Goal: Connect with others: Connect with other users

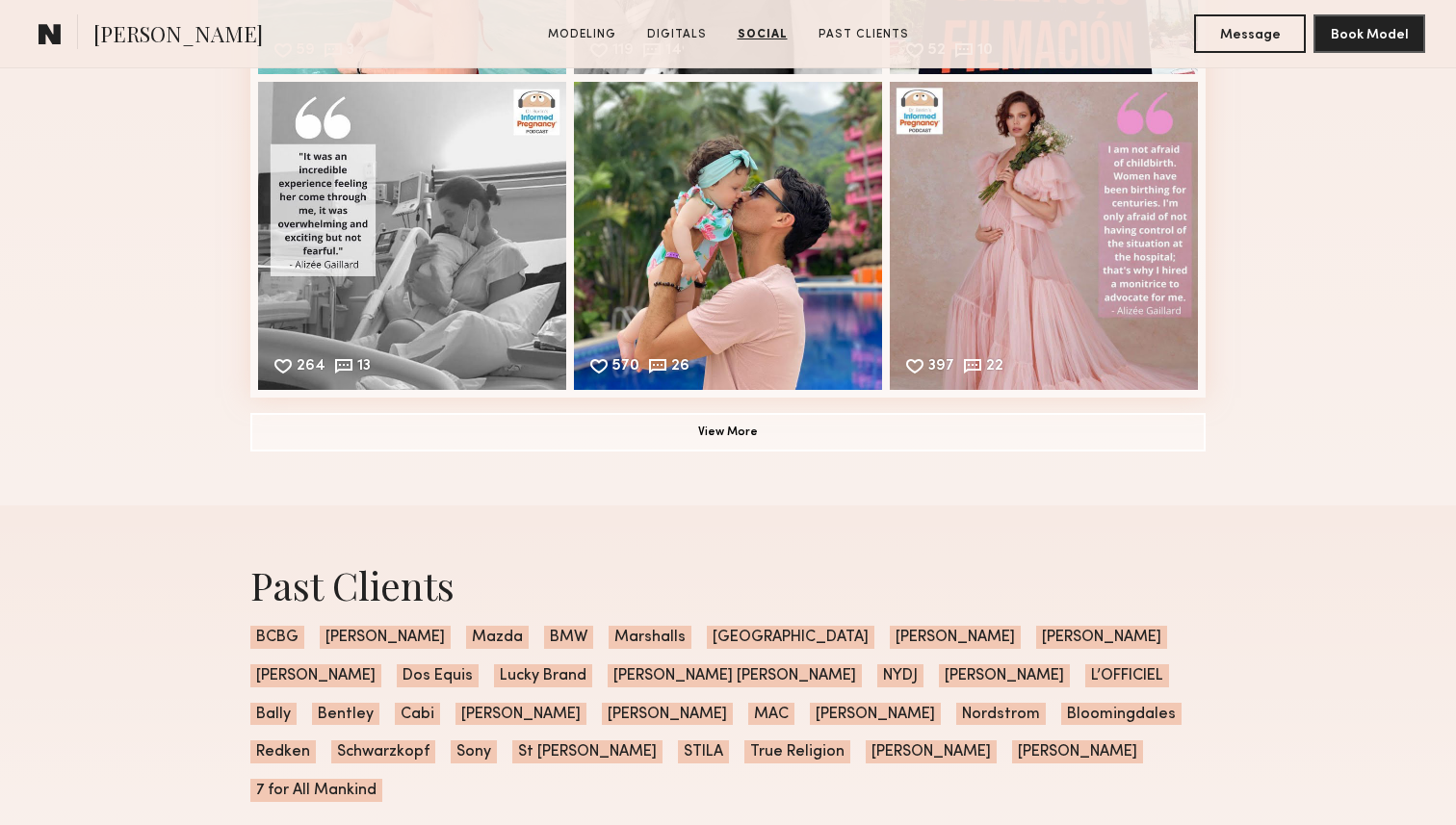
scroll to position [4295, 0]
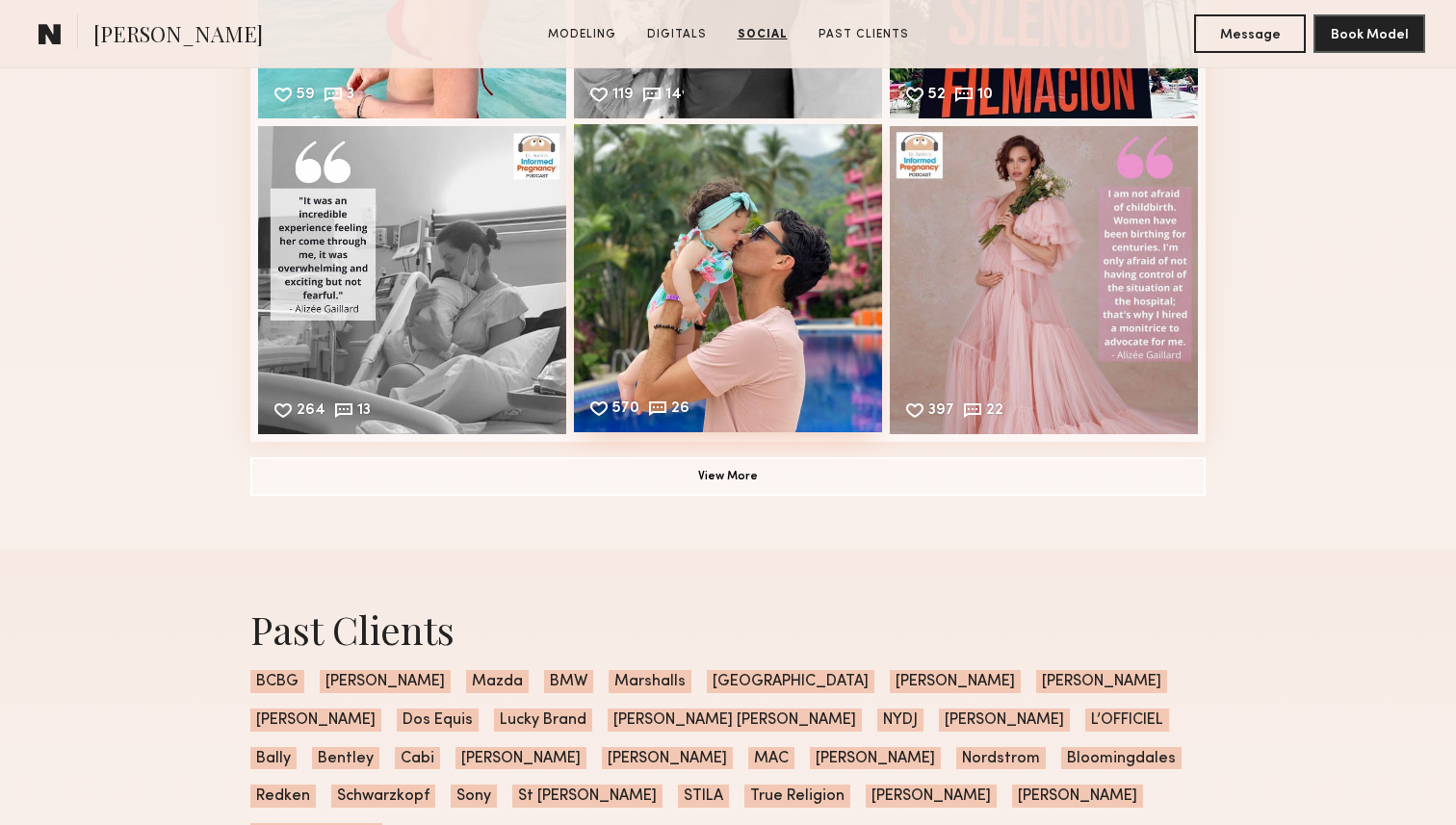
click at [714, 309] on div "570 26 Likes & comments displayed to show model’s engagement" at bounding box center [728, 277] width 308 height 308
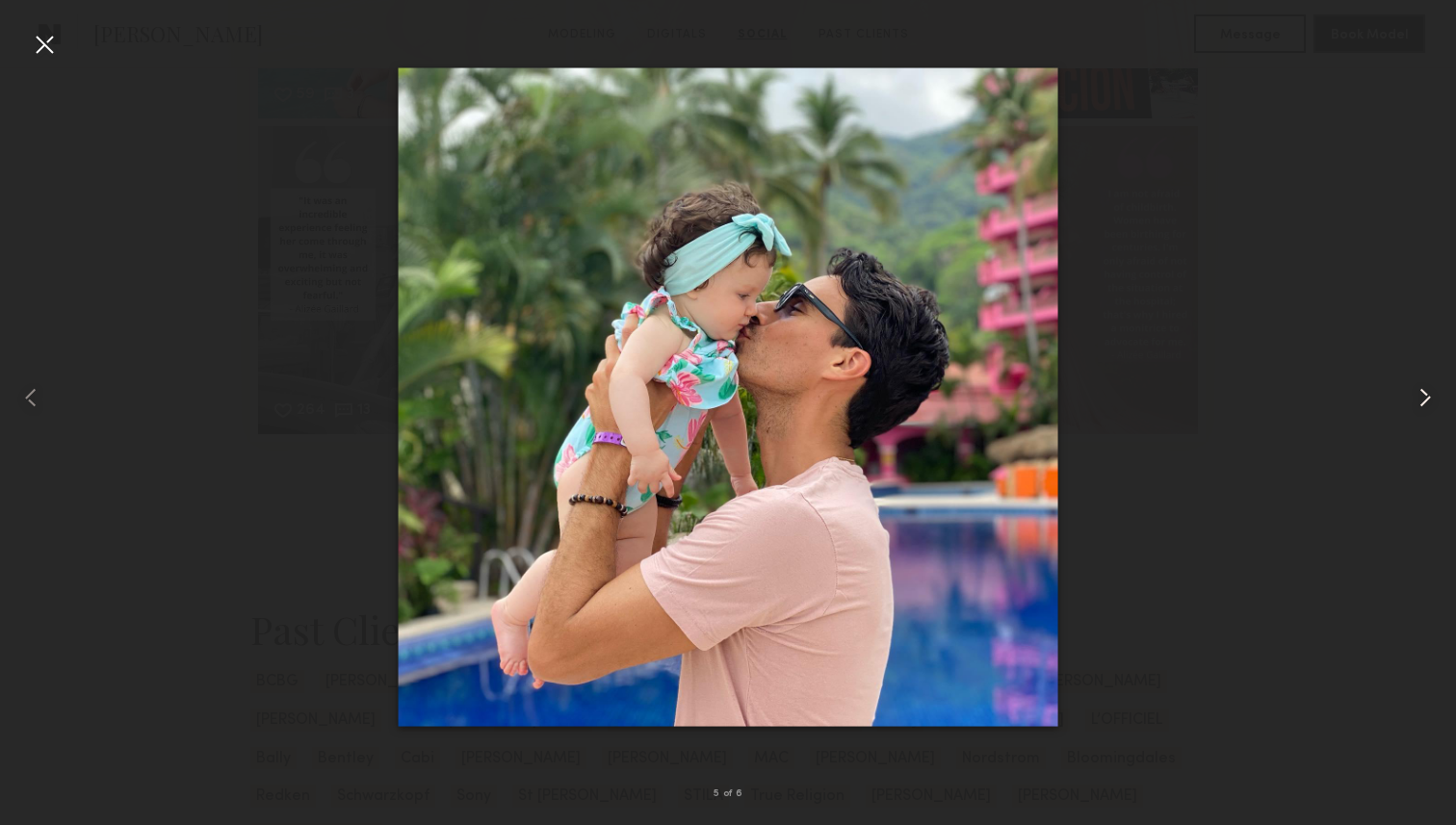
click at [1426, 395] on common-icon at bounding box center [1424, 397] width 31 height 31
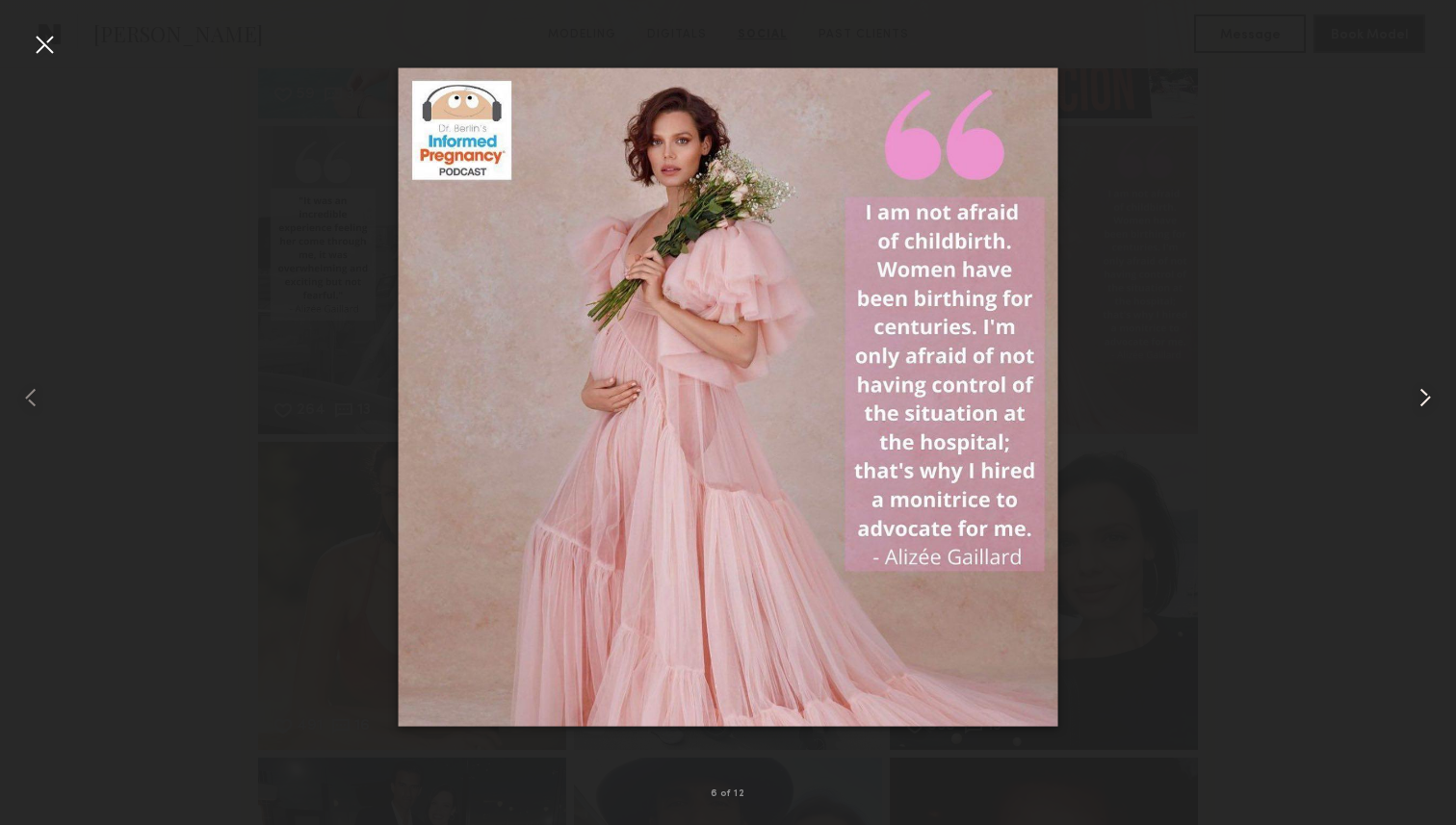
click at [1426, 395] on common-icon at bounding box center [1424, 397] width 31 height 31
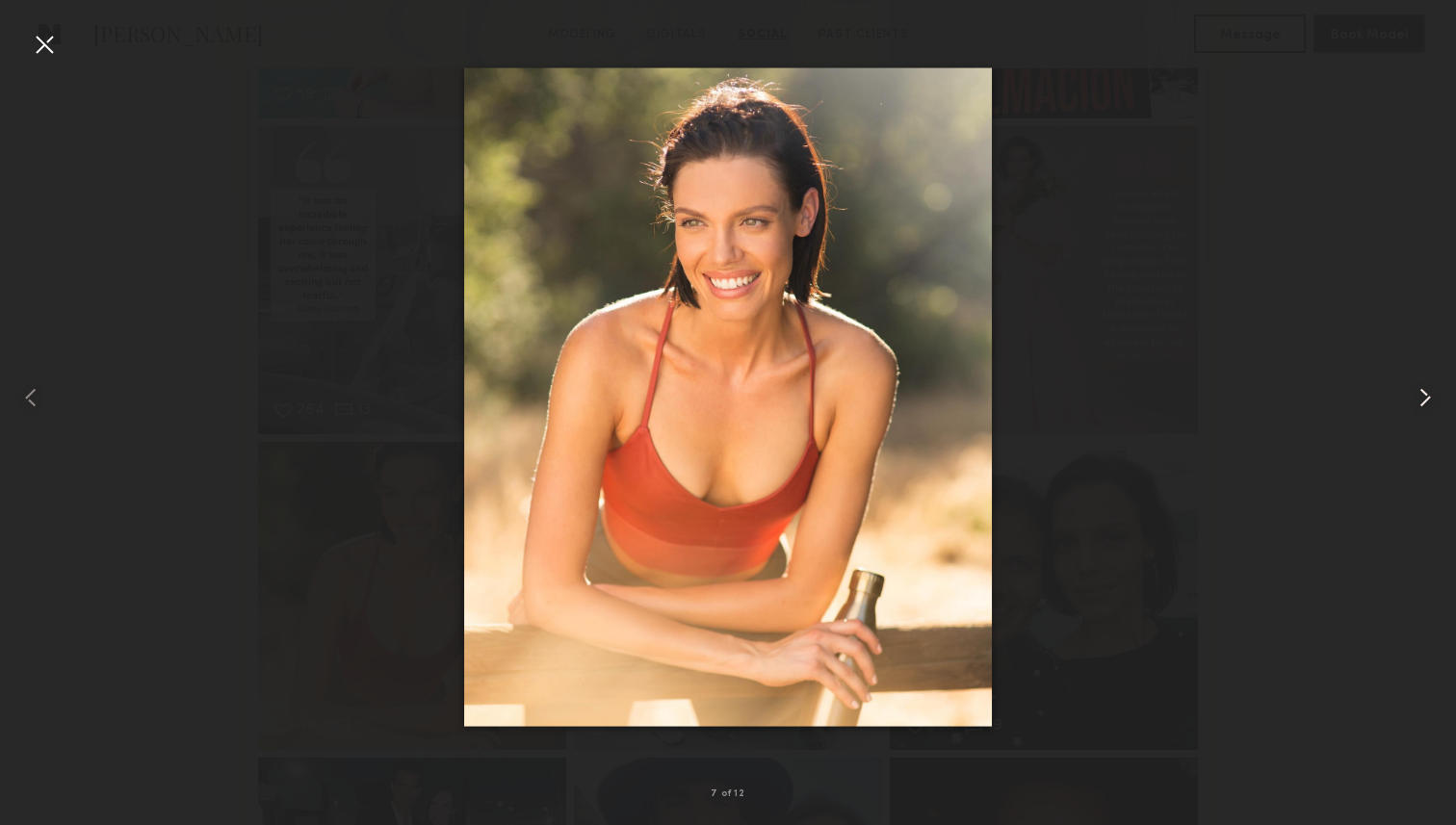
click at [1426, 395] on common-icon at bounding box center [1424, 397] width 31 height 31
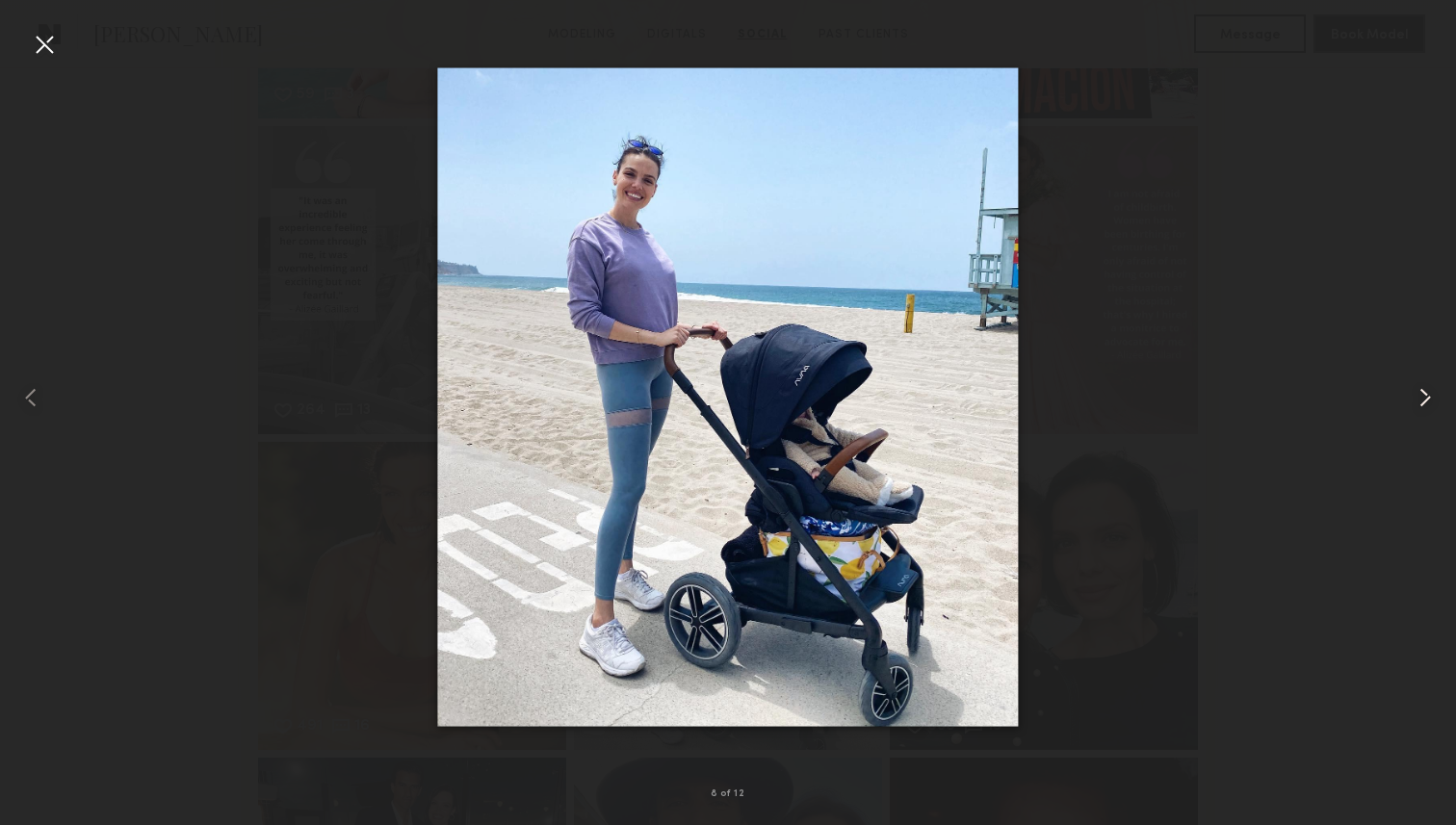
click at [1426, 395] on common-icon at bounding box center [1424, 397] width 31 height 31
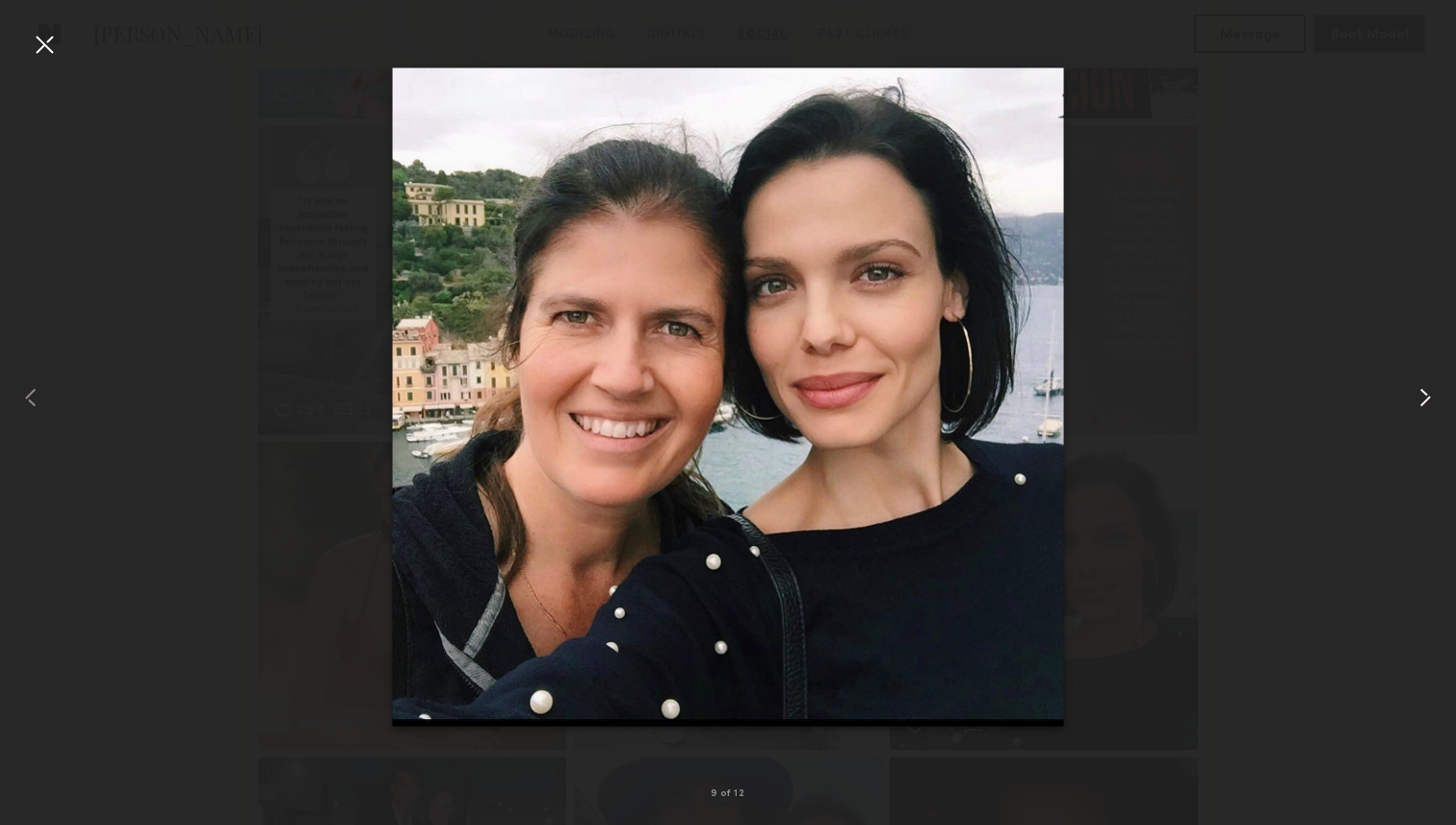
click at [1426, 395] on common-icon at bounding box center [1424, 397] width 31 height 31
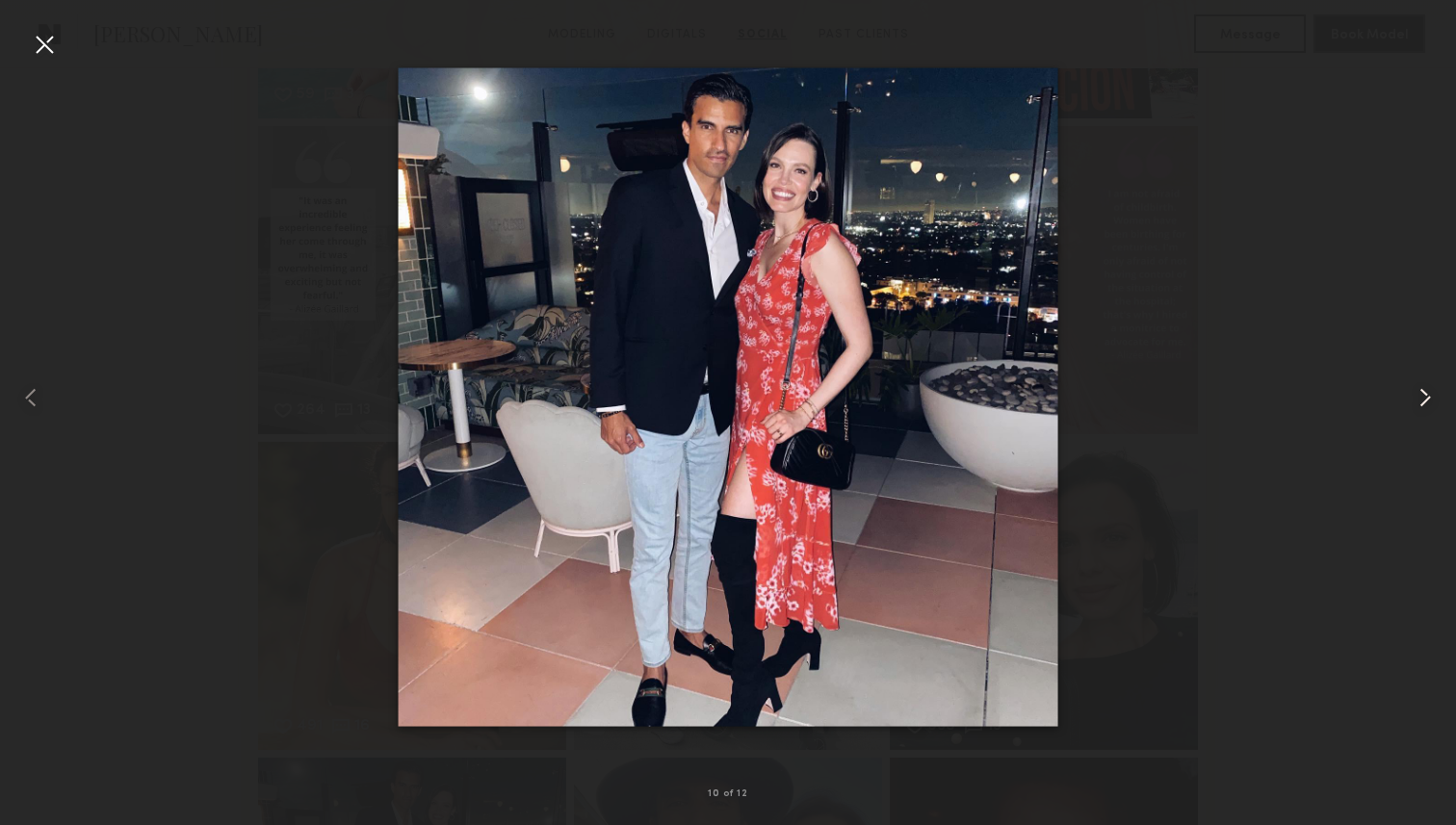
click at [1426, 395] on common-icon at bounding box center [1424, 397] width 31 height 31
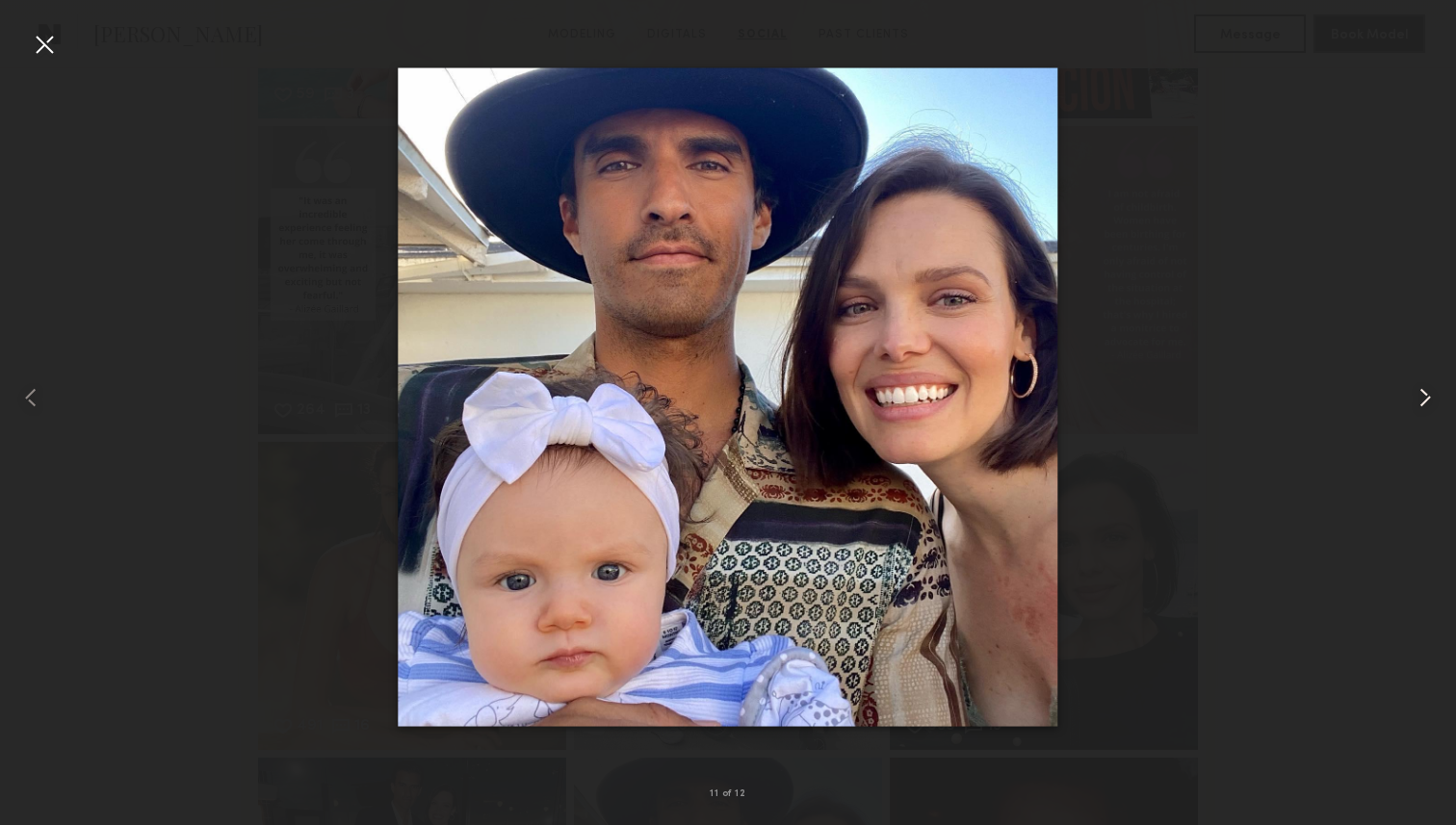
click at [1426, 395] on common-icon at bounding box center [1424, 397] width 31 height 31
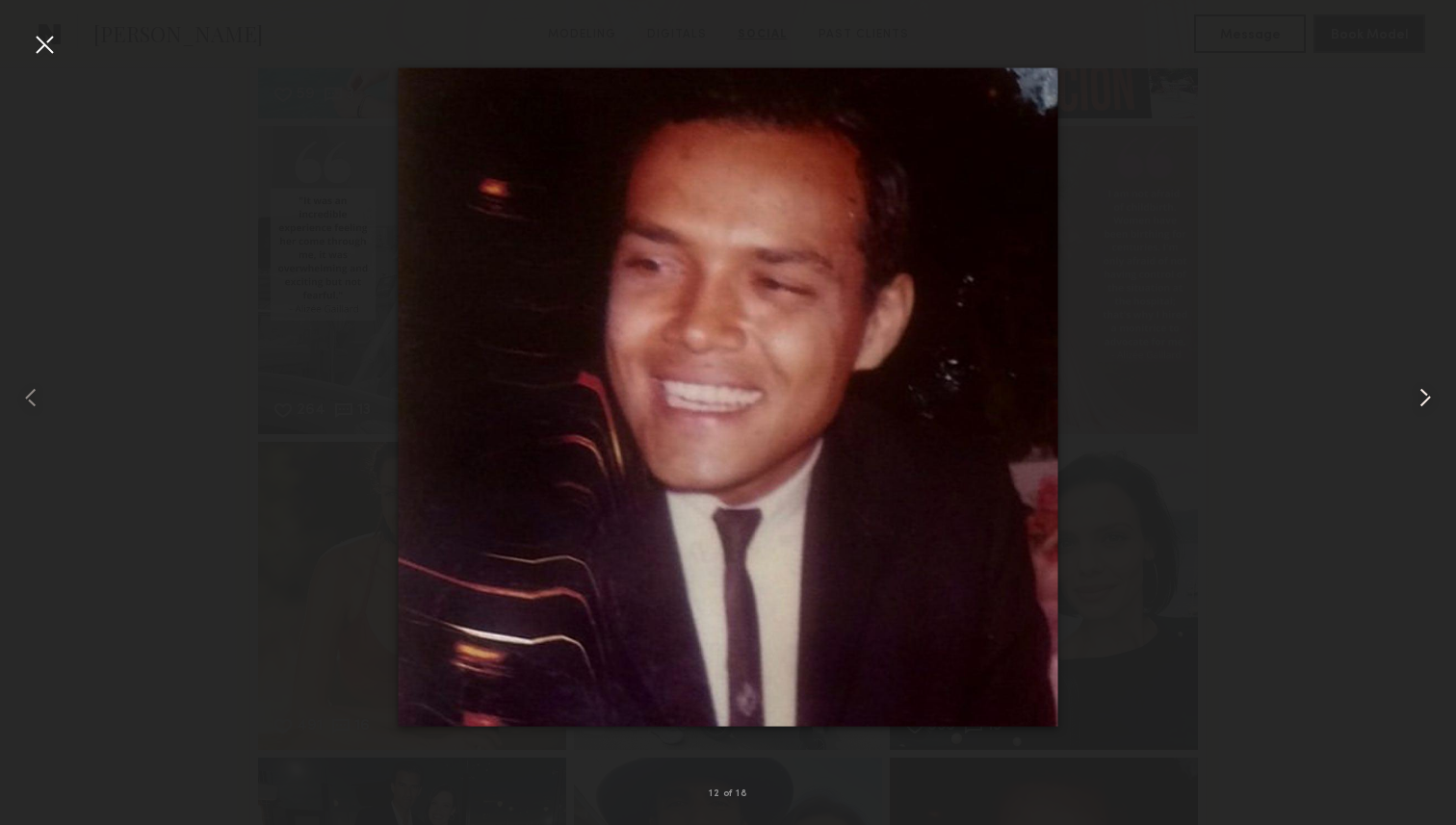
click at [1426, 395] on common-icon at bounding box center [1424, 397] width 31 height 31
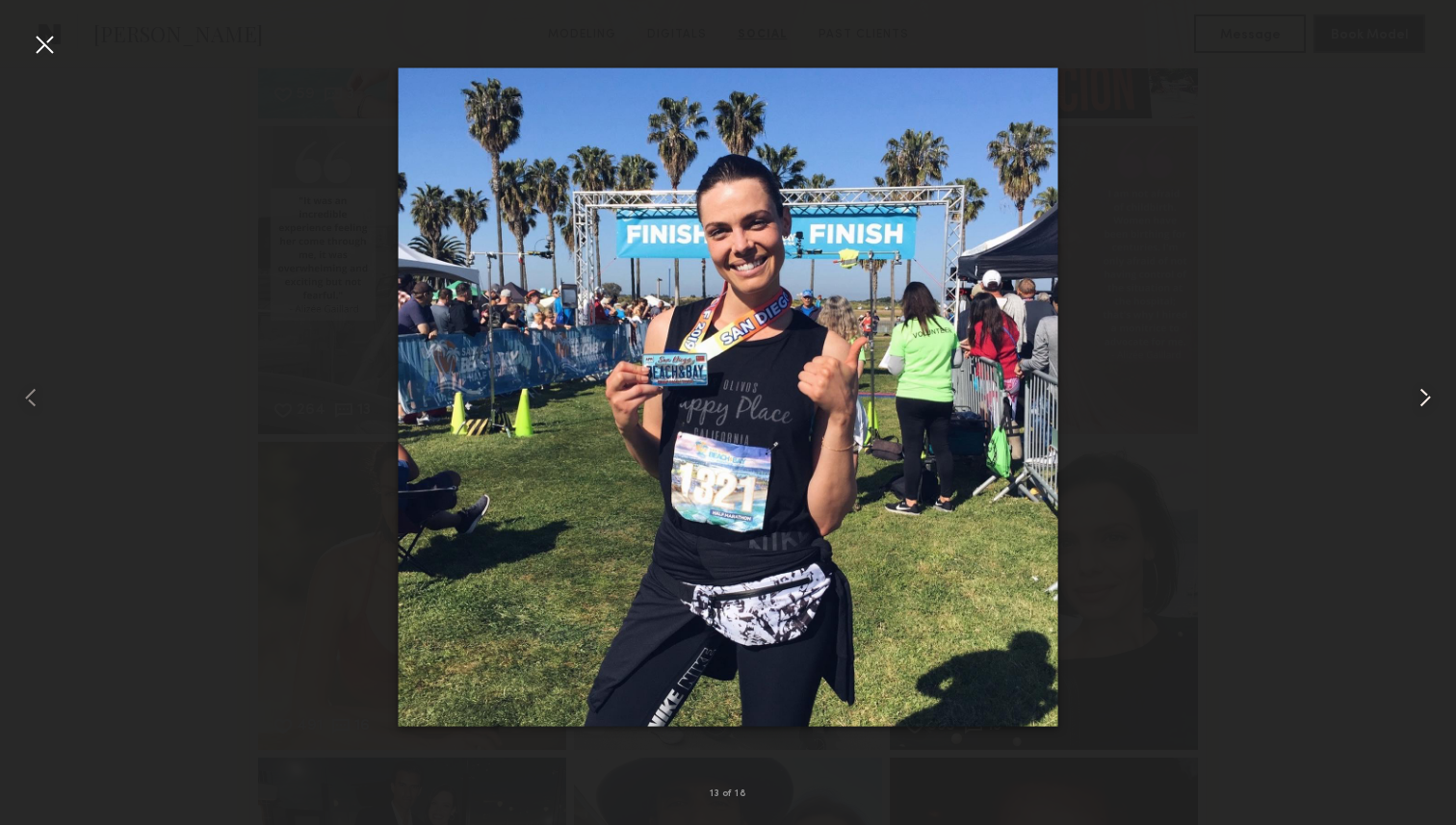
click at [1426, 395] on common-icon at bounding box center [1424, 397] width 31 height 31
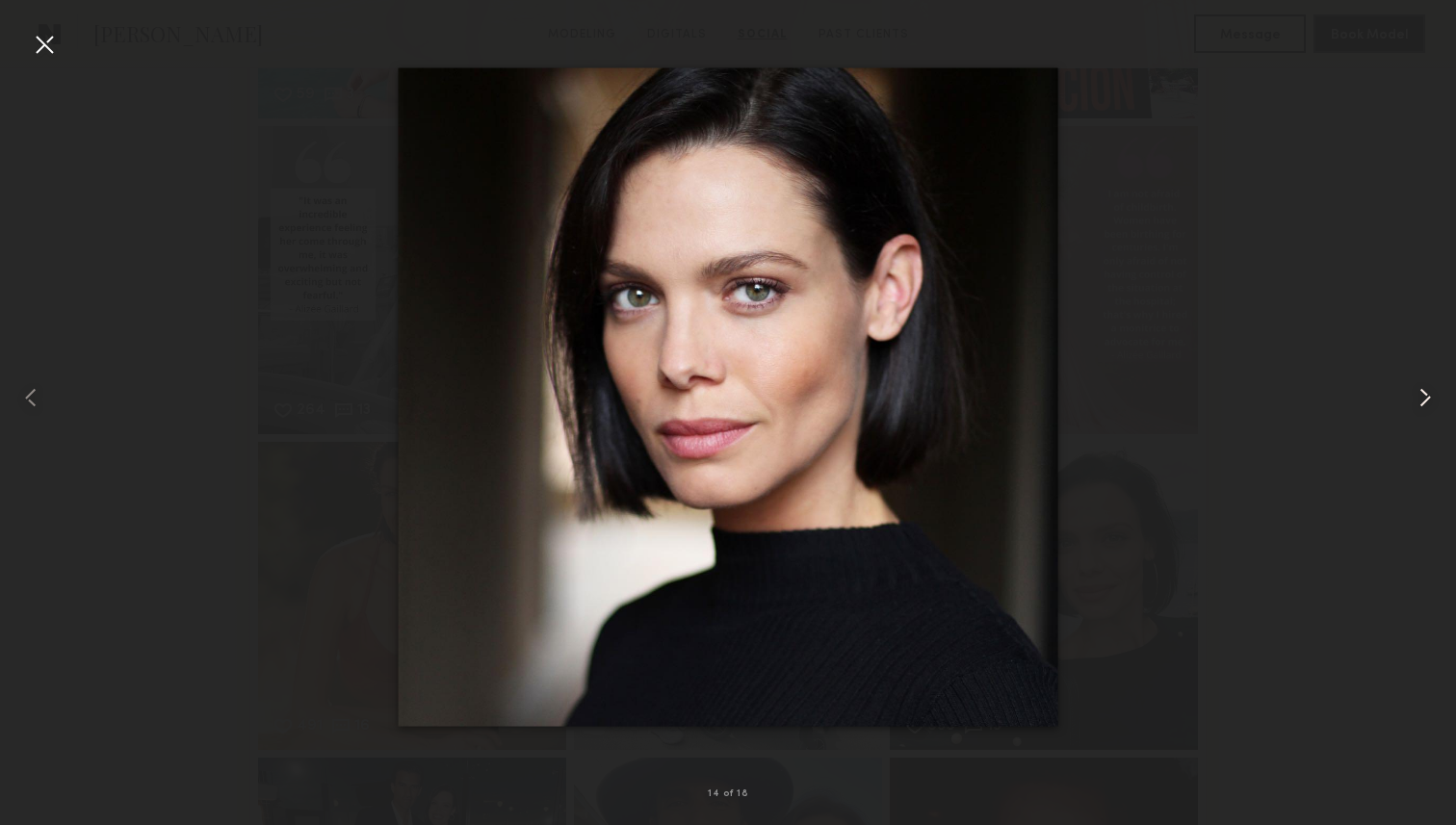
click at [1426, 395] on common-icon at bounding box center [1424, 397] width 31 height 31
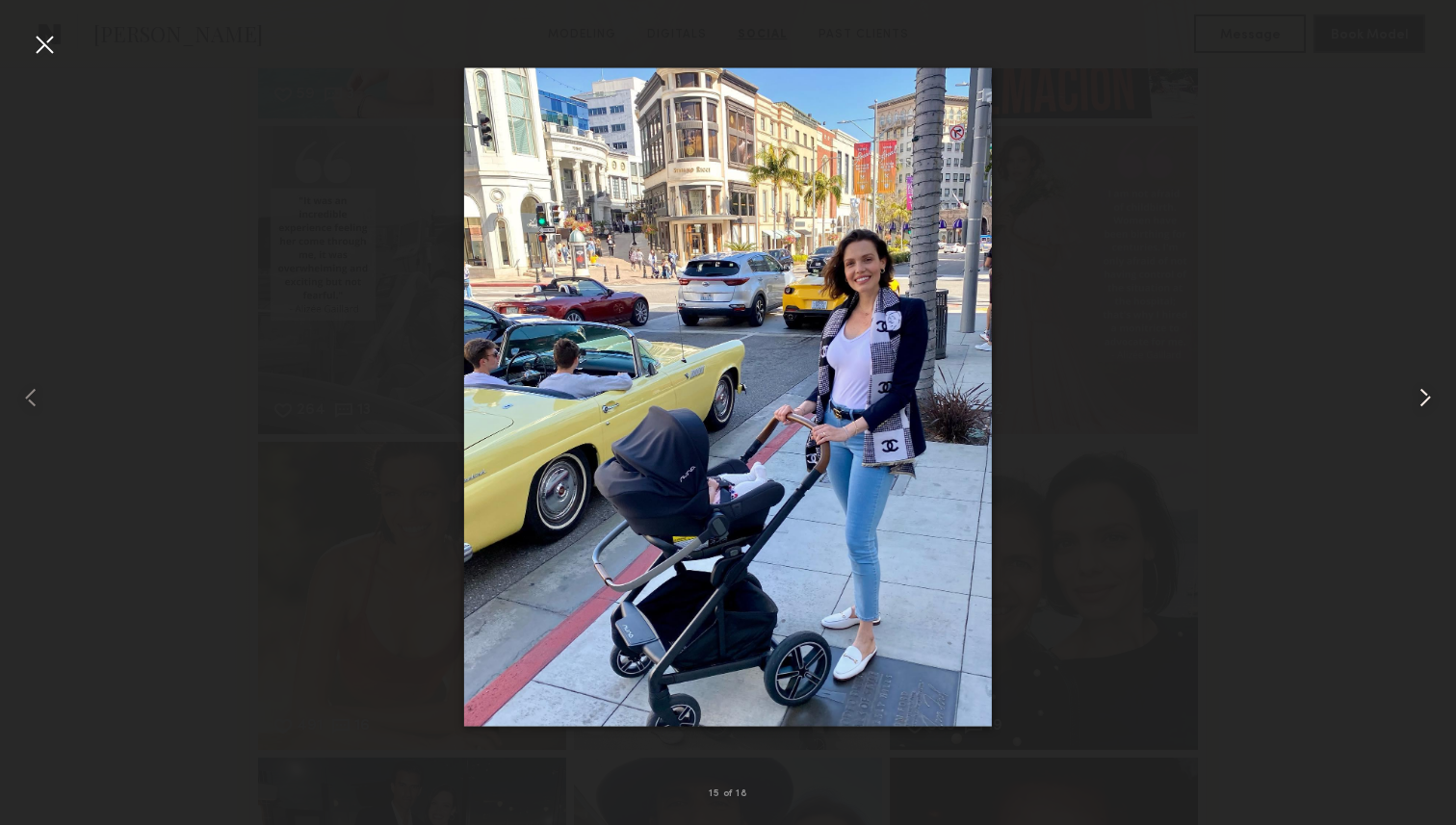
click at [1426, 395] on common-icon at bounding box center [1424, 397] width 31 height 31
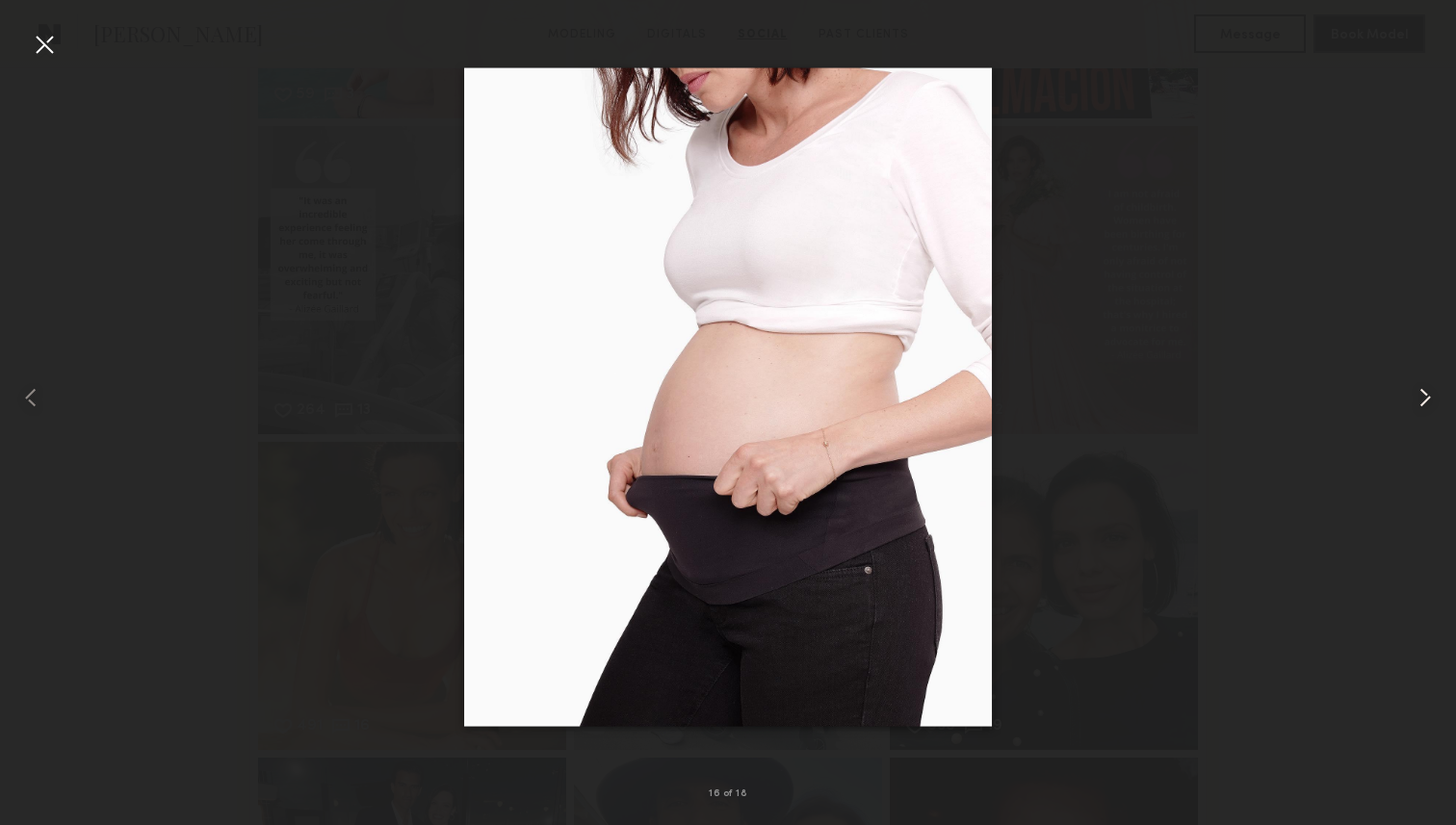
click at [1426, 395] on common-icon at bounding box center [1424, 397] width 31 height 31
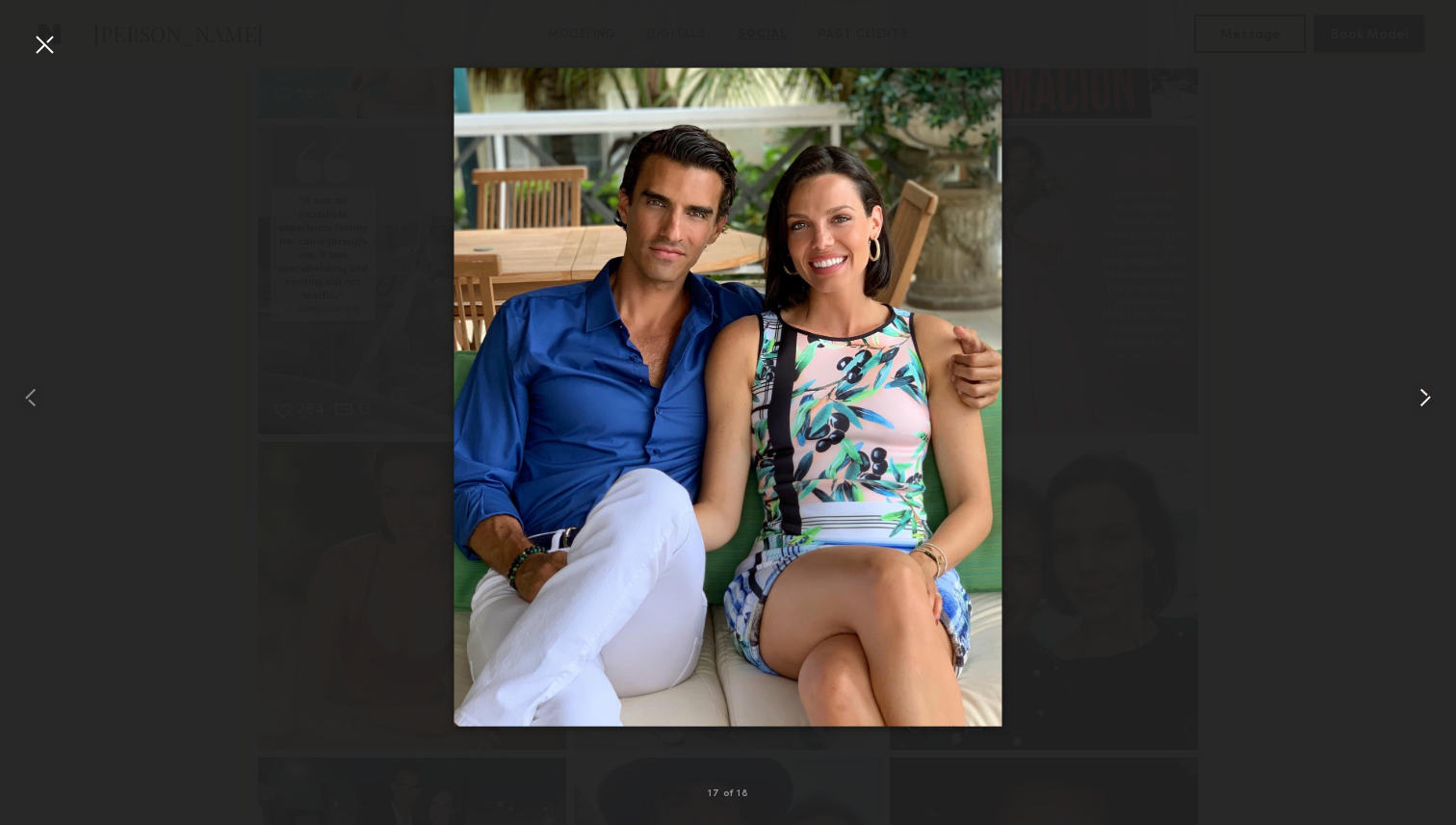
click at [1426, 395] on common-icon at bounding box center [1424, 397] width 31 height 31
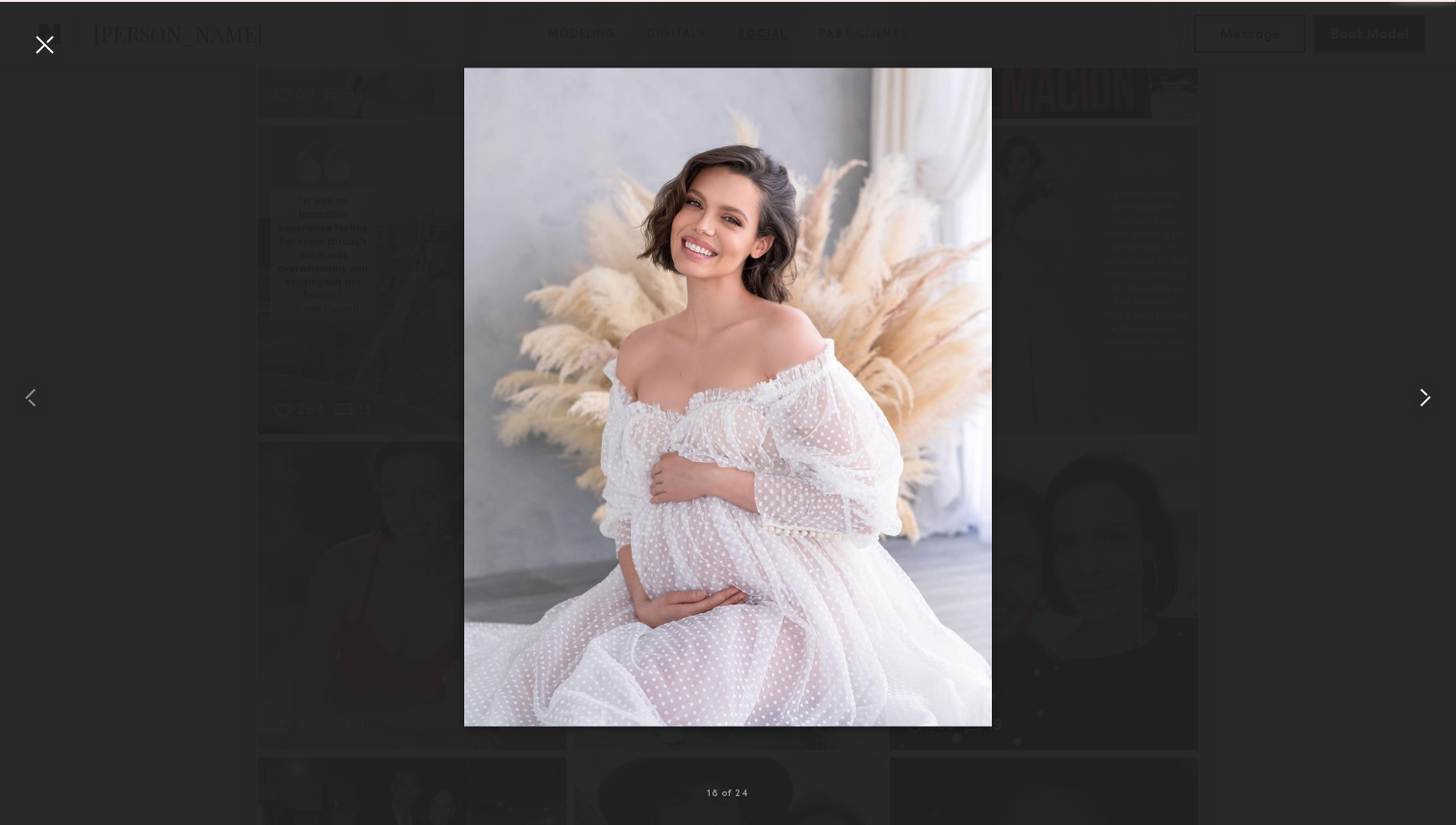
click at [1426, 395] on common-icon at bounding box center [1424, 397] width 31 height 31
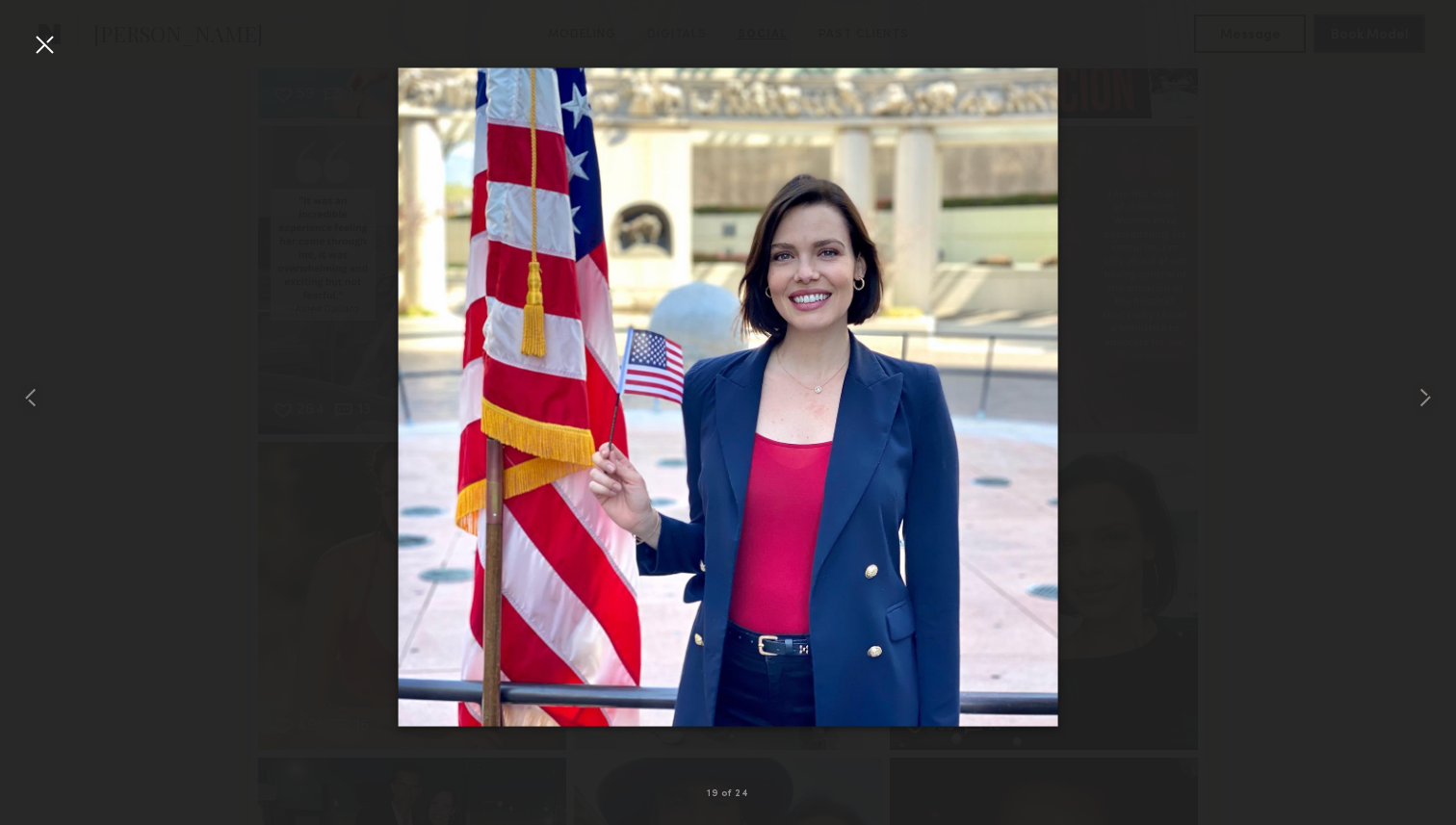
click at [39, 43] on div at bounding box center [44, 44] width 31 height 31
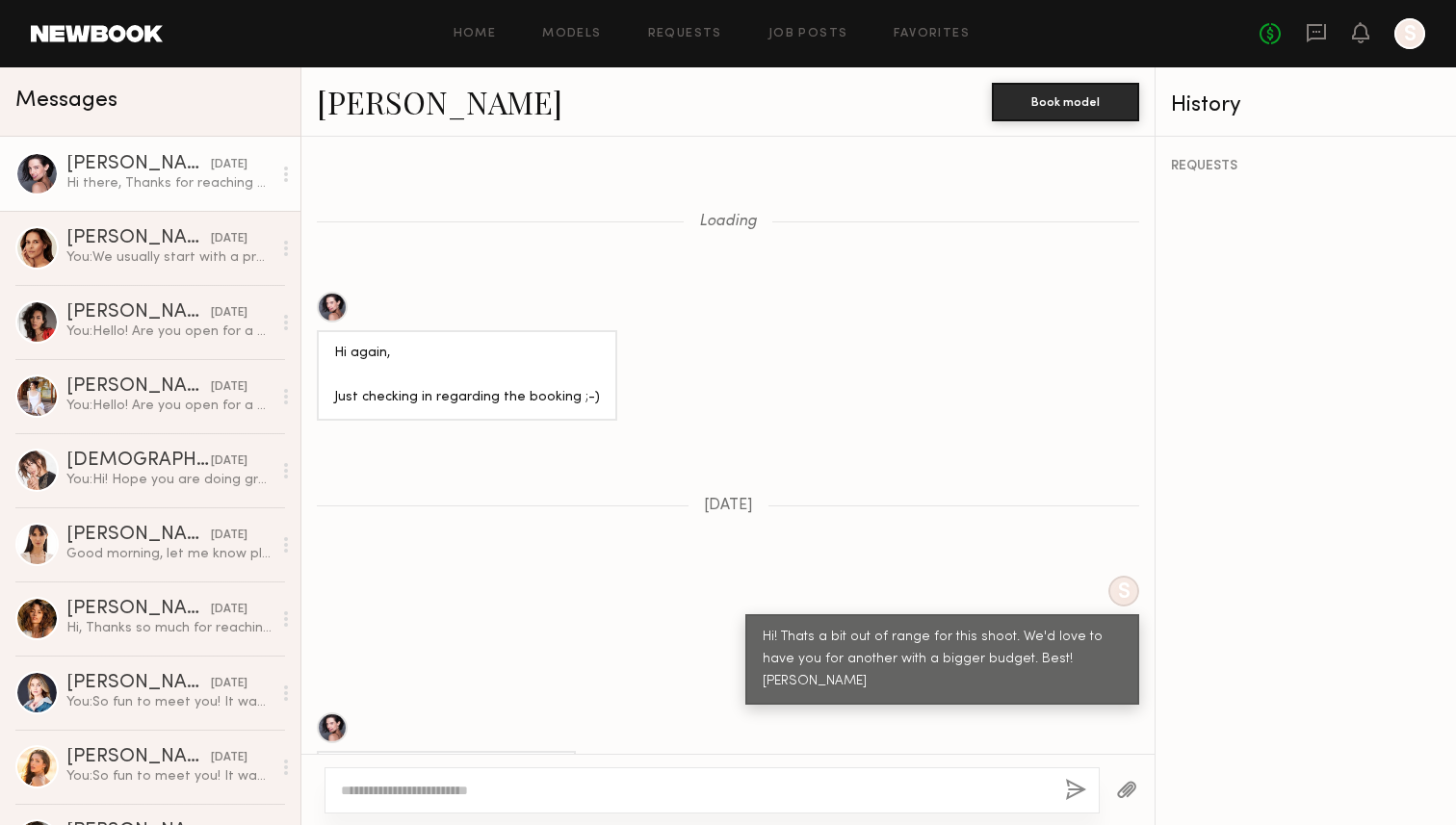
scroll to position [1031, 0]
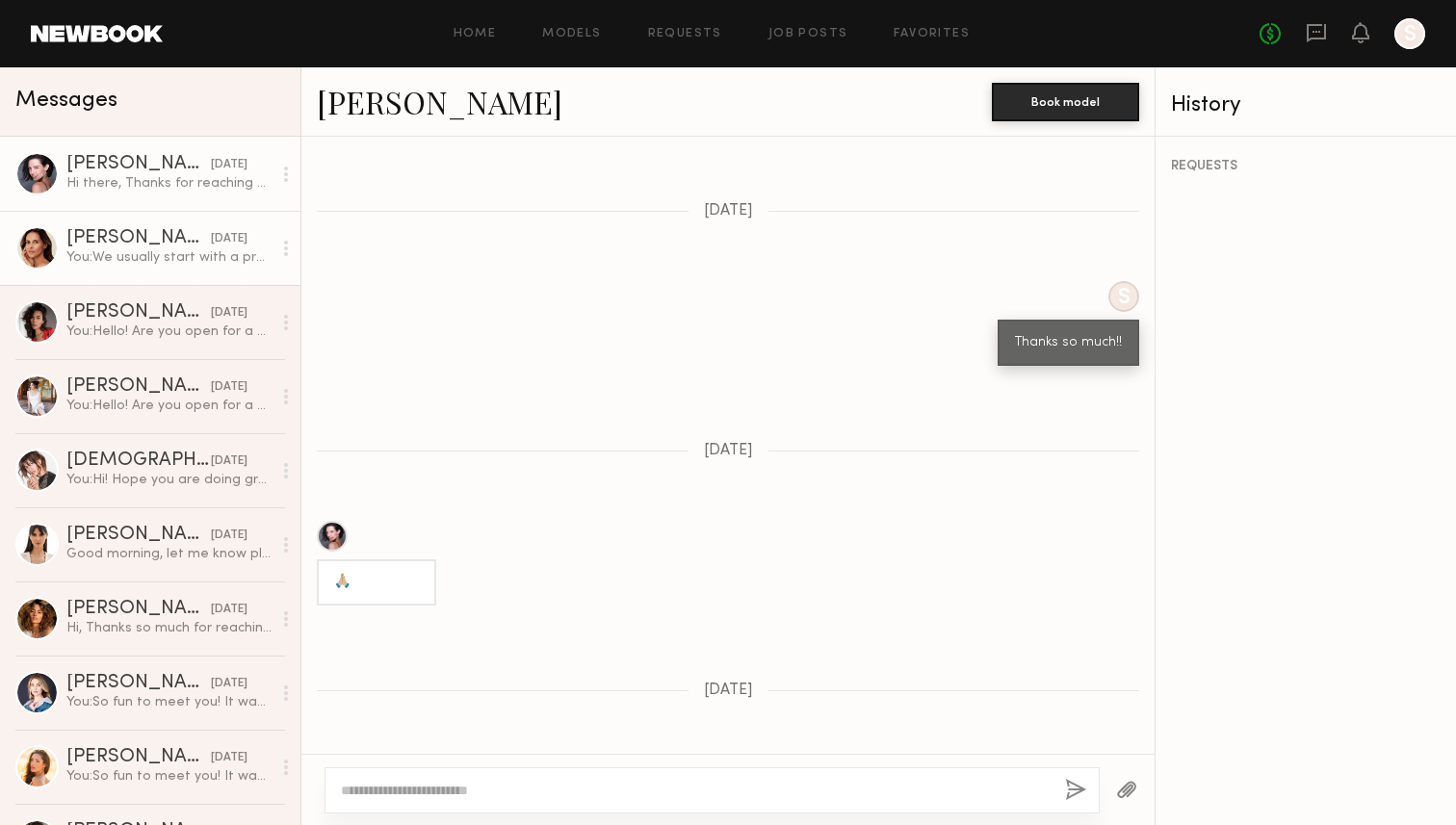
click at [136, 261] on div "You: We usually start with a product trade. We give you $300 worth of product f…" at bounding box center [169, 257] width 205 height 18
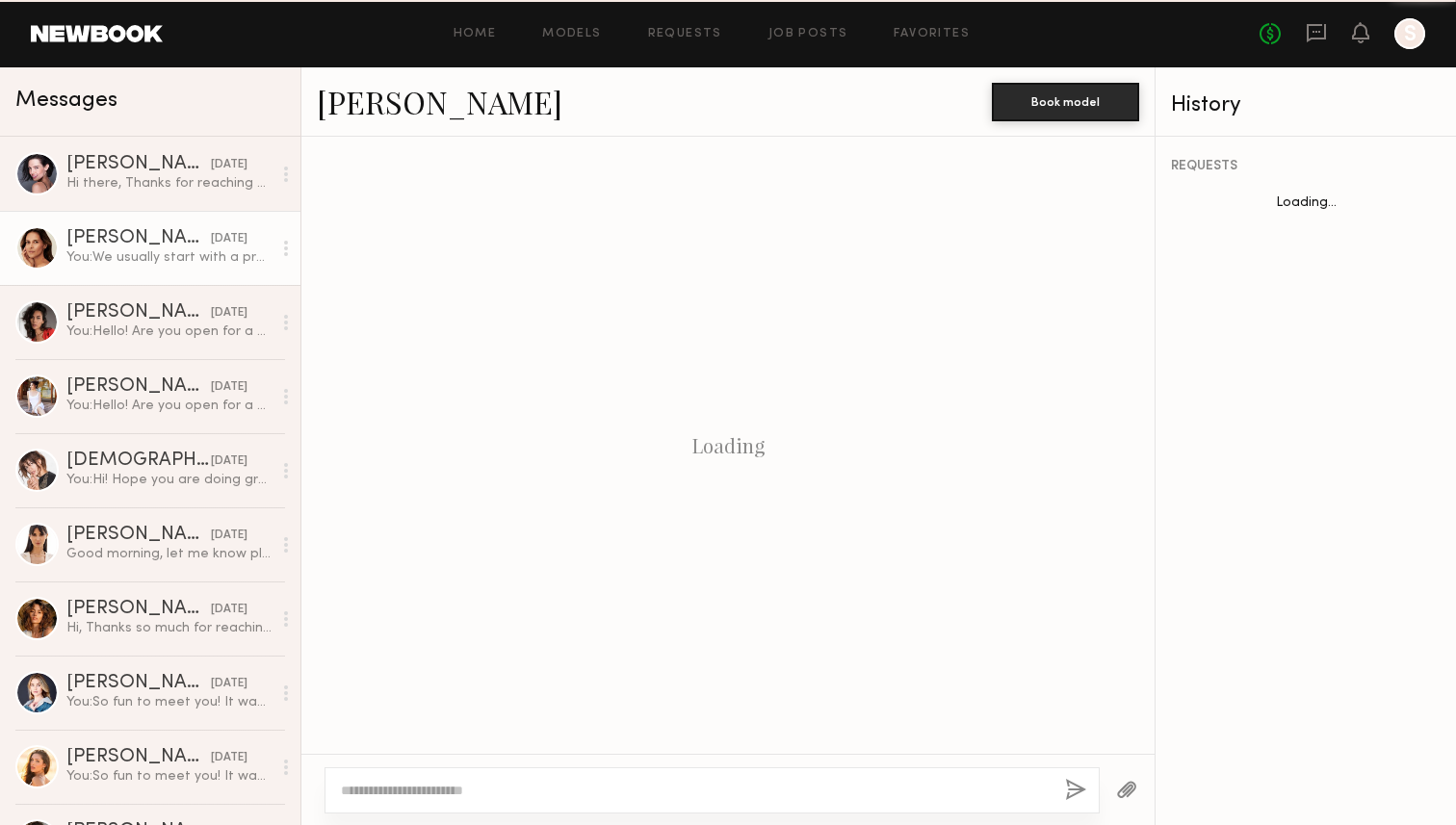
scroll to position [700, 0]
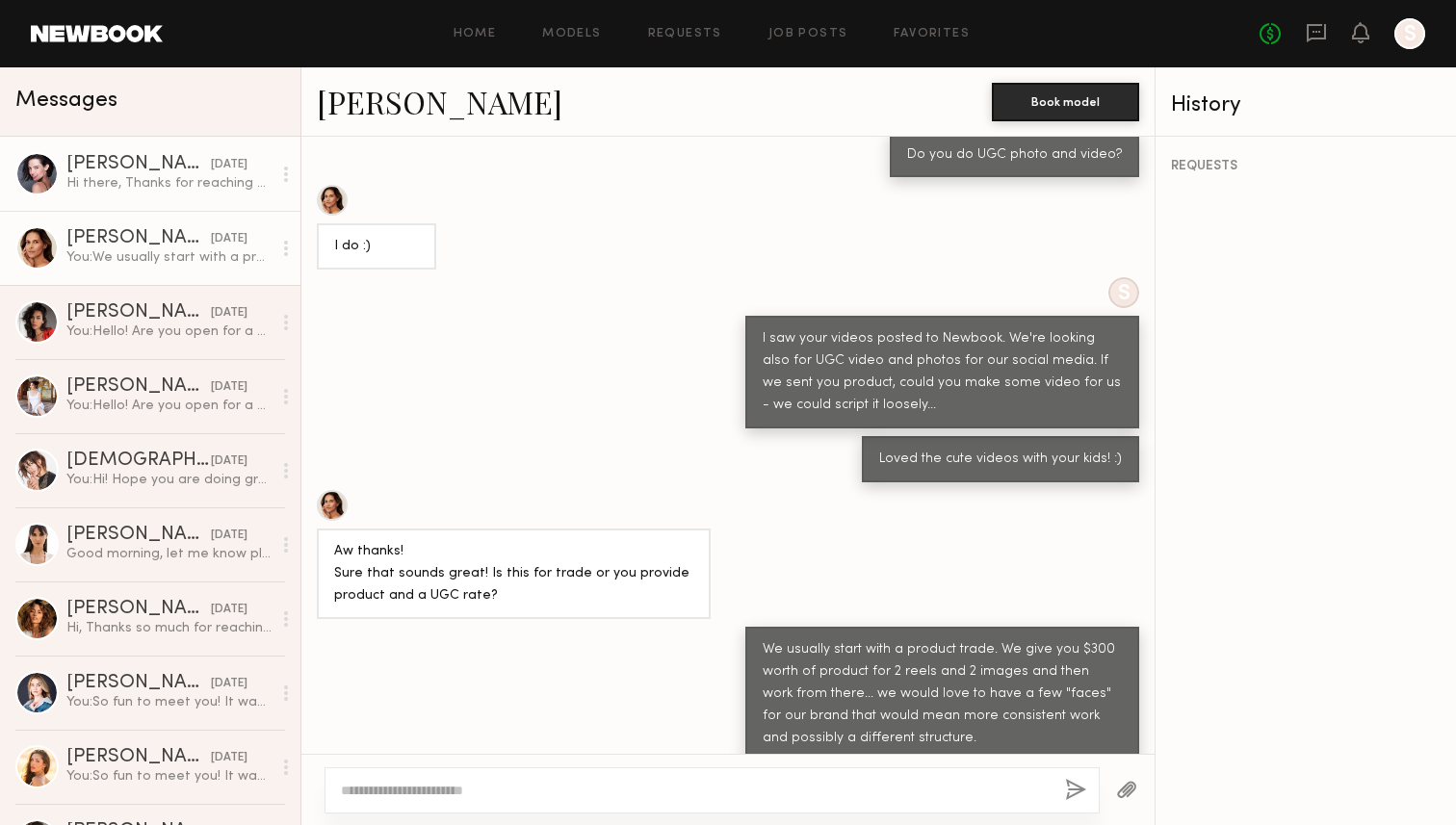
click at [147, 176] on div "Hi there, Thanks for reaching out! Yes I am available to shoot on Wednesday ;-)…" at bounding box center [169, 184] width 205 height 18
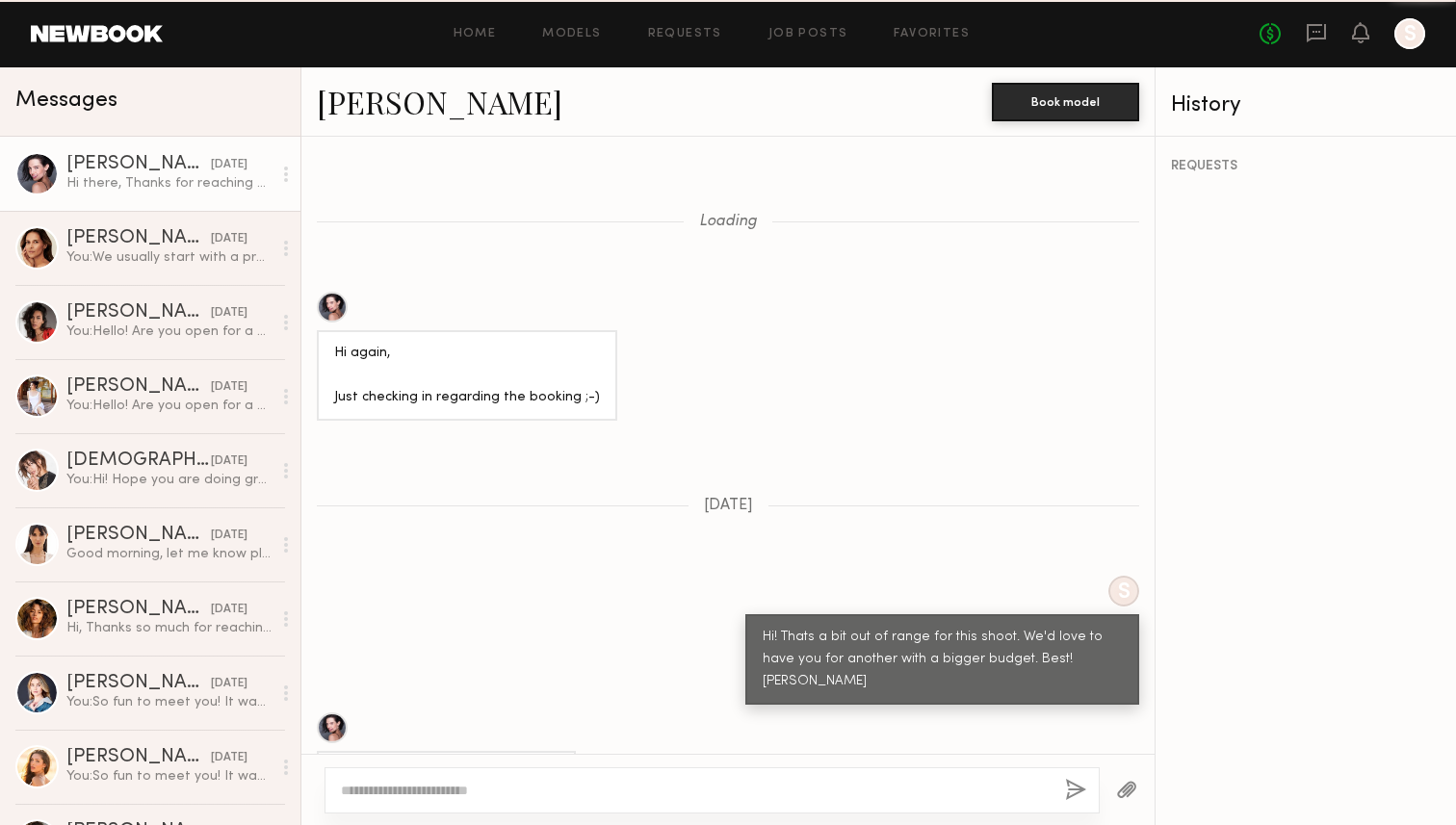
scroll to position [2050, 0]
